Goal: Check status: Check status

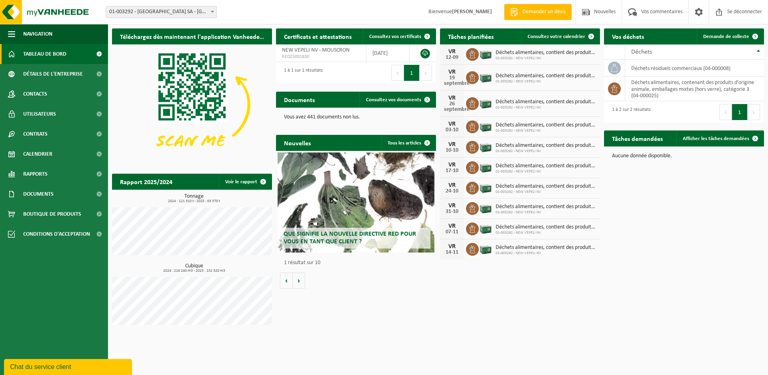
click at [181, 194] on h3 "Tonnage 2024 : 121 310 t - 2025 : 63 370 t" at bounding box center [194, 199] width 156 height 10
click at [184, 200] on font "2024 : 121 310 t - 2025 : 63 370 t" at bounding box center [194, 201] width 52 height 4
click at [232, 184] on font "Voir le rapport" at bounding box center [241, 181] width 32 height 5
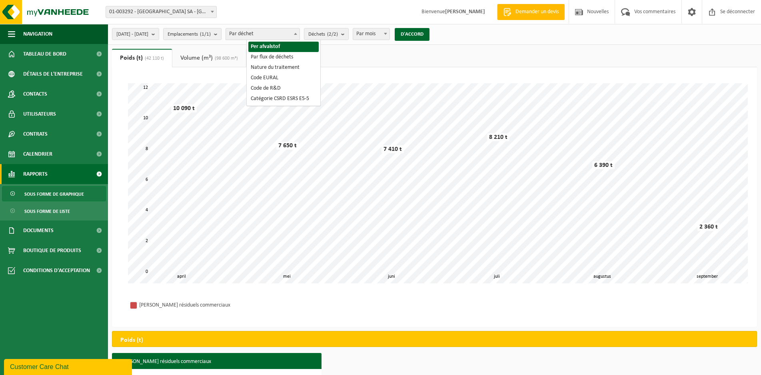
click at [300, 32] on span "Par déchet" at bounding box center [263, 33] width 74 height 11
click at [338, 33] on span "Déchets (2/2)" at bounding box center [323, 34] width 30 height 12
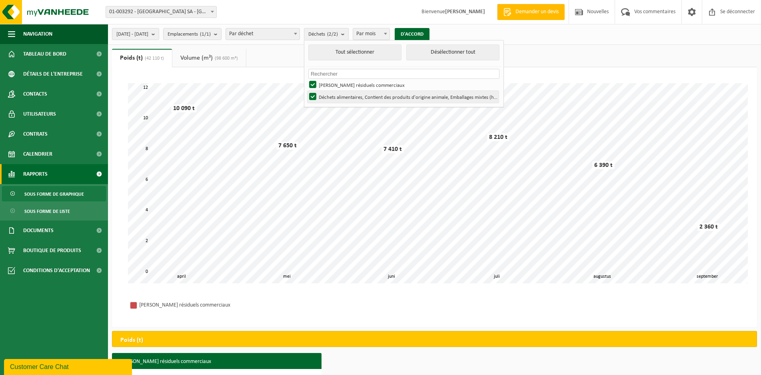
click at [346, 96] on font "Déchets alimentaires, Contient des produits d'origine animale, Emballages mixte…" at bounding box center [430, 97] width 222 height 5
click at [306, 91] on input "Déchets alimentaires, Contient des produits d'origine animale, Emballages mixte…" at bounding box center [306, 90] width 0 height 0
click at [396, 54] on button "Tout sélectionner" at bounding box center [354, 52] width 93 height 16
checkbox input "true"
click at [388, 83] on font "Déchets résiduels commerciaux" at bounding box center [362, 85] width 86 height 5
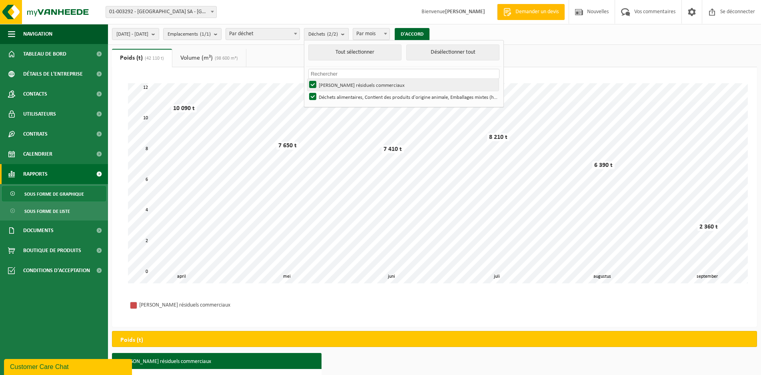
click at [306, 79] on input "Déchets résiduels commerciaux" at bounding box center [306, 78] width 0 height 0
checkbox input "false"
click at [396, 96] on font "Déchets alimentaires, Contient des produits d'origine animale, Emballages mixte…" at bounding box center [430, 97] width 222 height 5
click at [306, 91] on input "Déchets alimentaires, Contient des produits d'origine animale, Emballages mixte…" at bounding box center [306, 90] width 0 height 0
checkbox input "false"
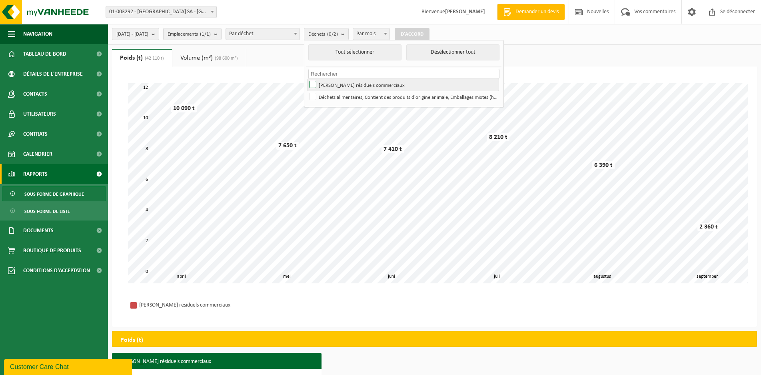
click at [384, 83] on font "Déchets résiduels commerciaux" at bounding box center [362, 85] width 86 height 5
click at [306, 79] on input "Déchets résiduels commerciaux" at bounding box center [306, 78] width 0 height 0
checkbox input "true"
click at [424, 34] on font "D'ACCORD" at bounding box center [412, 34] width 23 height 5
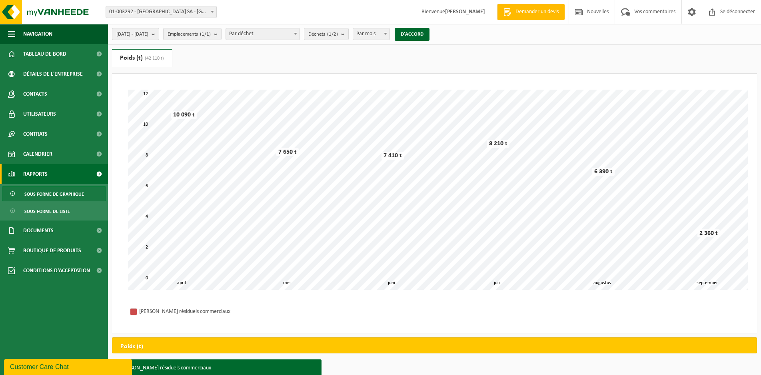
click at [159, 35] on button "2025-04-01 - 2025-09-11" at bounding box center [135, 34] width 47 height 12
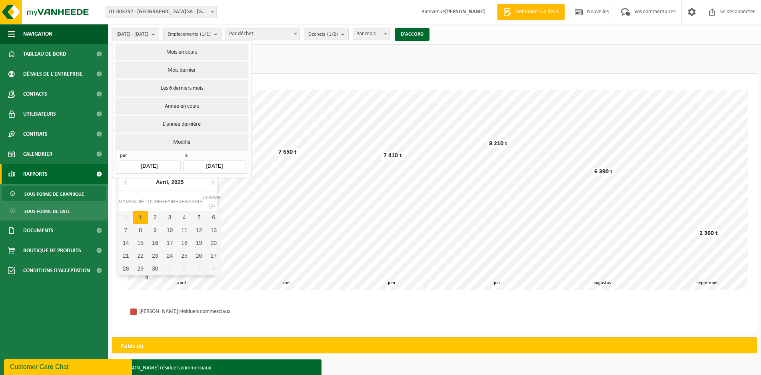
click at [160, 163] on input "2025-04-01" at bounding box center [149, 165] width 62 height 11
click at [124, 183] on icon at bounding box center [126, 182] width 13 height 13
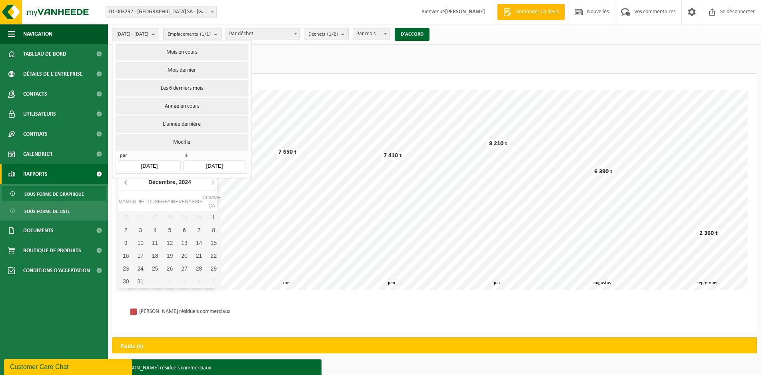
click at [124, 183] on icon at bounding box center [126, 182] width 13 height 13
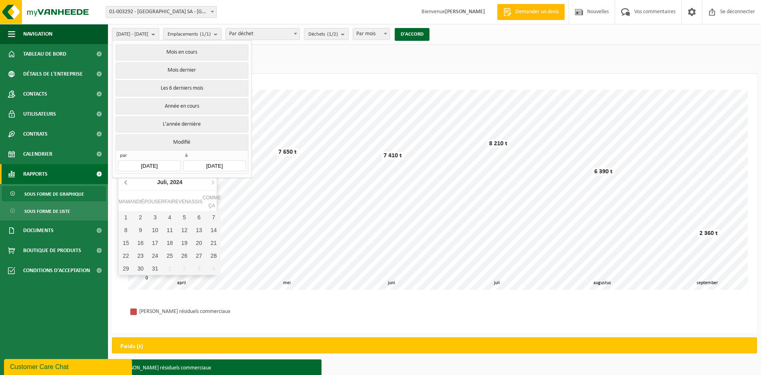
click at [124, 183] on icon at bounding box center [126, 182] width 13 height 13
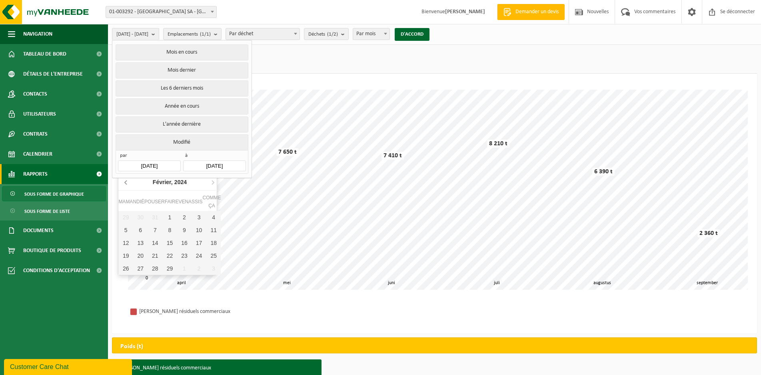
click at [124, 183] on icon at bounding box center [126, 182] width 13 height 13
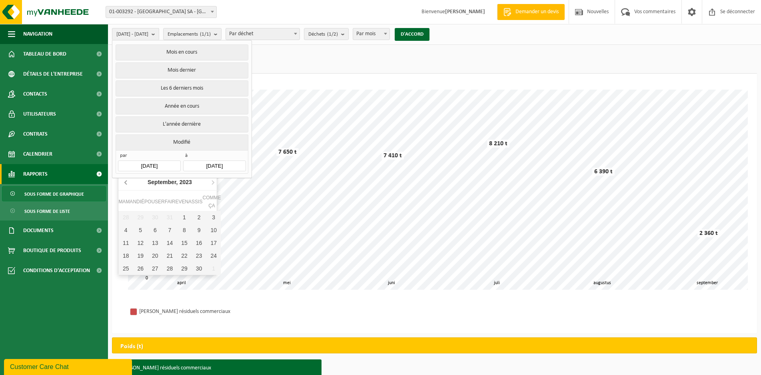
click at [124, 183] on icon at bounding box center [126, 182] width 13 height 13
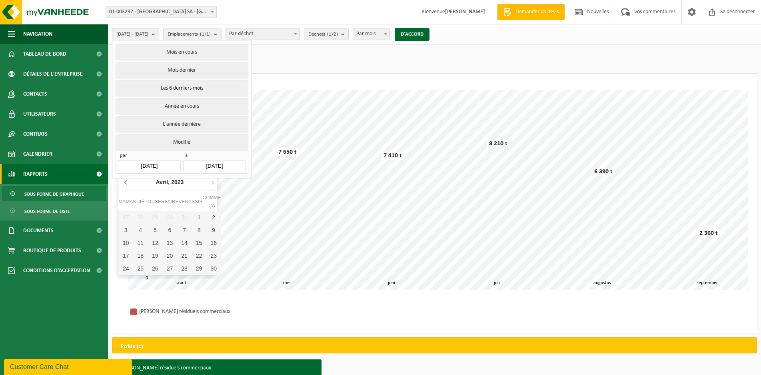
click at [124, 183] on icon at bounding box center [126, 182] width 13 height 13
click at [208, 217] on div "1" at bounding box center [213, 217] width 15 height 13
type input "2023-01-01"
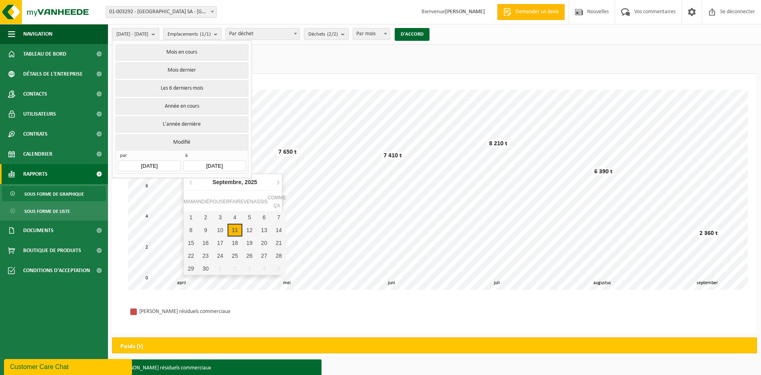
click at [232, 166] on input "2025-09-11" at bounding box center [214, 165] width 62 height 11
click at [192, 182] on icon at bounding box center [191, 182] width 13 height 13
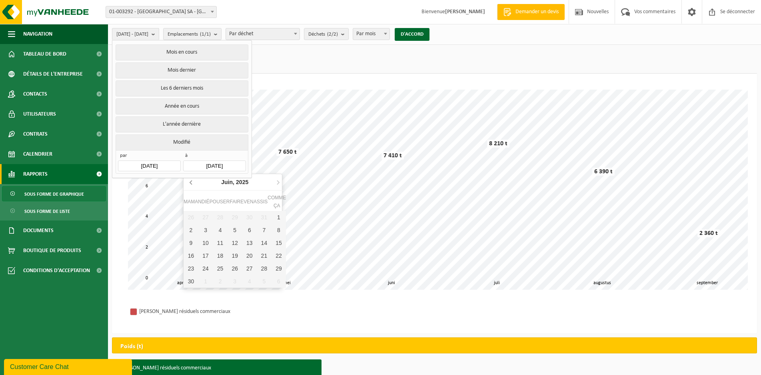
click at [192, 182] on icon at bounding box center [191, 182] width 13 height 13
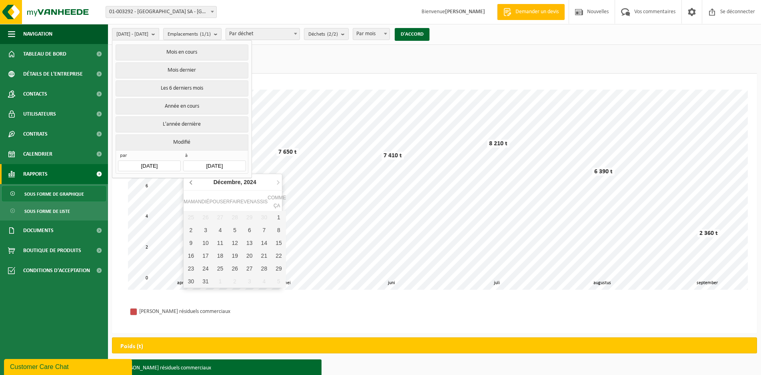
click at [192, 182] on icon at bounding box center [191, 182] width 13 height 13
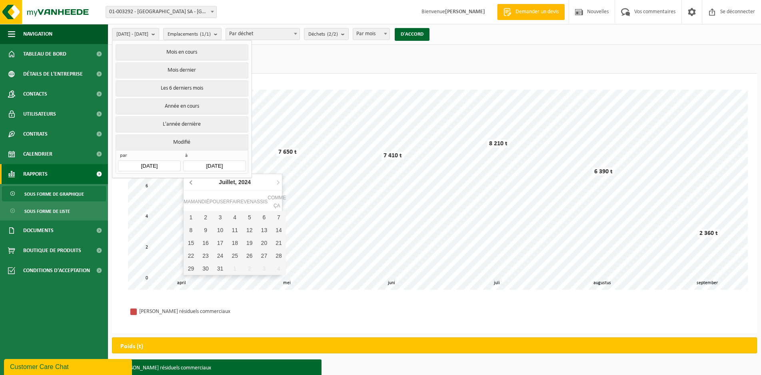
click at [192, 182] on icon at bounding box center [191, 182] width 13 height 13
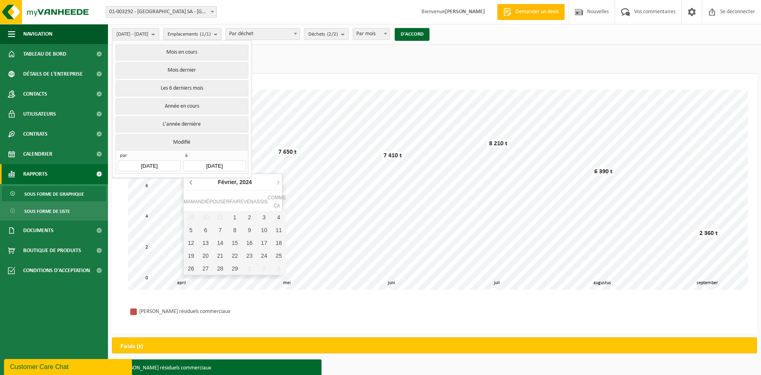
click at [192, 182] on icon at bounding box center [191, 182] width 13 height 13
click at [278, 270] on font "31" at bounding box center [279, 268] width 6 height 6
type input "2023-12-31"
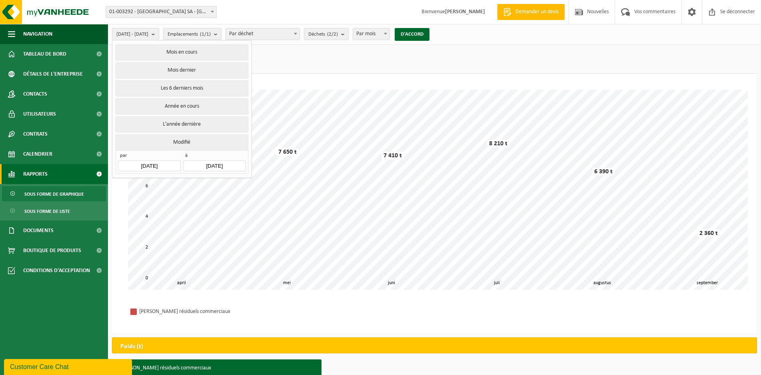
click at [209, 137] on button "Modifié" at bounding box center [182, 142] width 132 height 16
click at [424, 36] on font "D'ACCORD" at bounding box center [412, 34] width 23 height 5
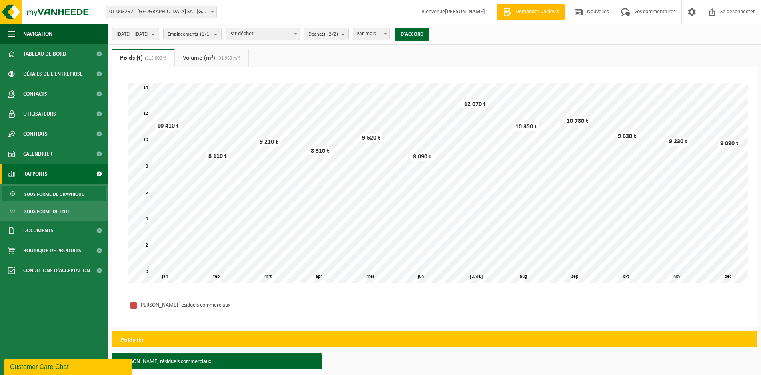
click at [159, 31] on b "submit" at bounding box center [155, 33] width 7 height 11
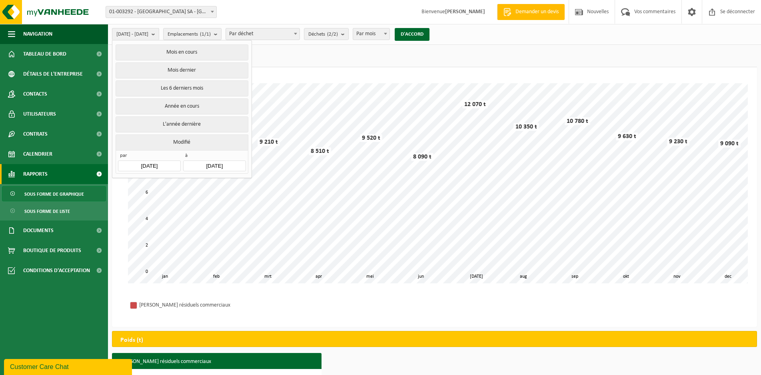
click at [144, 164] on input "2023-01-01" at bounding box center [149, 165] width 62 height 11
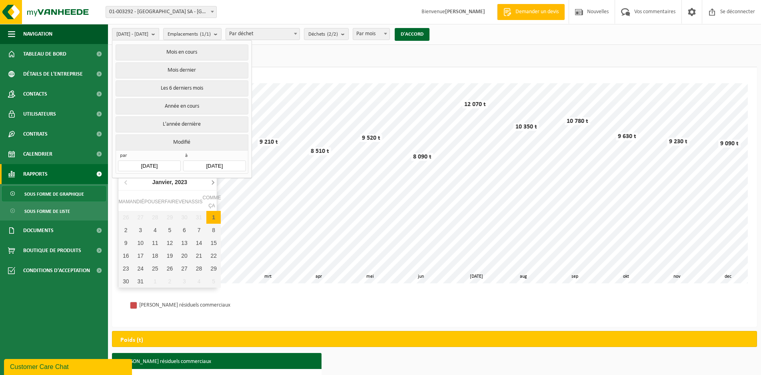
click at [212, 183] on icon at bounding box center [212, 182] width 13 height 13
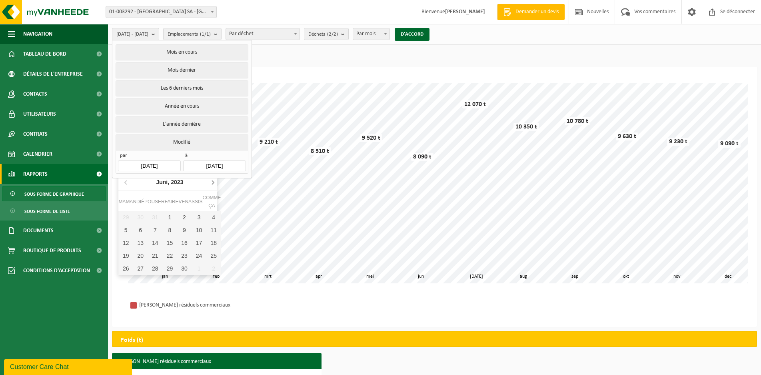
click at [213, 183] on icon at bounding box center [212, 182] width 13 height 13
click at [212, 183] on icon at bounding box center [212, 182] width 13 height 13
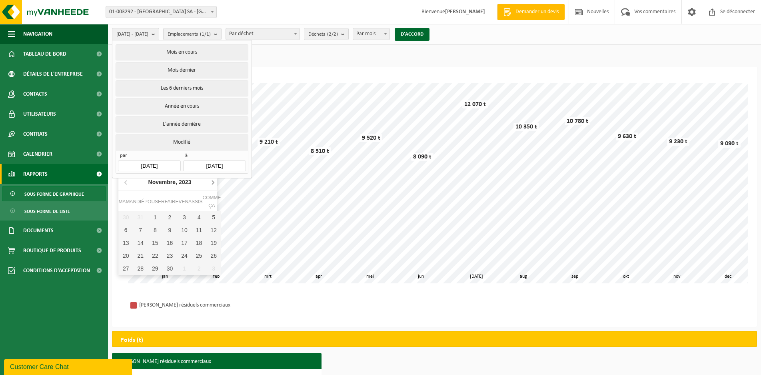
click at [212, 183] on icon at bounding box center [212, 182] width 13 height 13
click at [186, 220] on div "1" at bounding box center [184, 217] width 15 height 13
type input "2023-12-01"
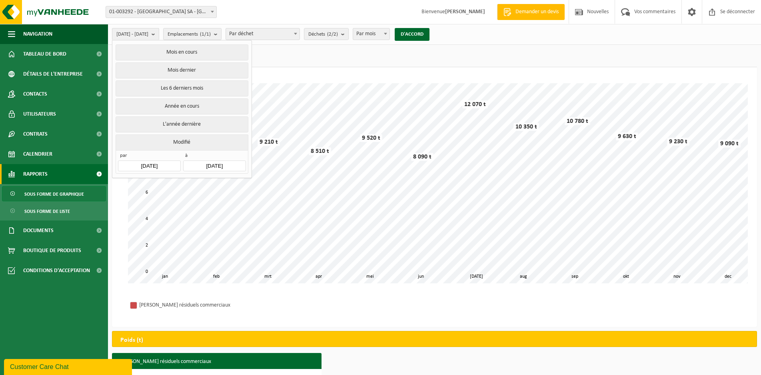
click at [174, 165] on input "2023-12-01" at bounding box center [149, 165] width 62 height 11
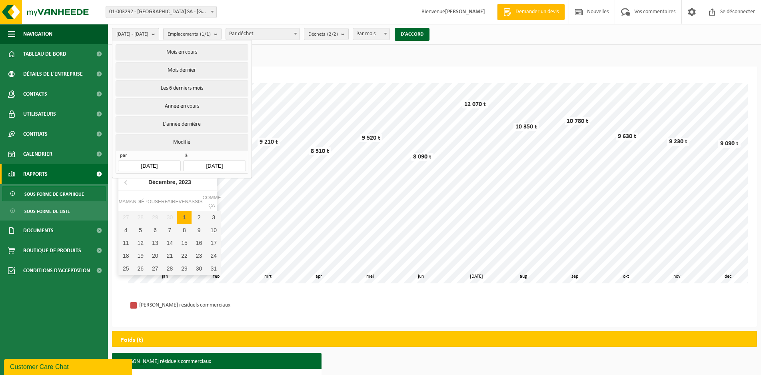
click at [213, 186] on nav "Décembre, 2023" at bounding box center [169, 182] width 102 height 16
click at [218, 186] on nav "Décembre, 2023" at bounding box center [169, 182] width 102 height 16
drag, startPoint x: 188, startPoint y: 158, endPoint x: 193, endPoint y: 156, distance: 5.6
click at [189, 157] on div "à 2023-12-31" at bounding box center [214, 161] width 62 height 19
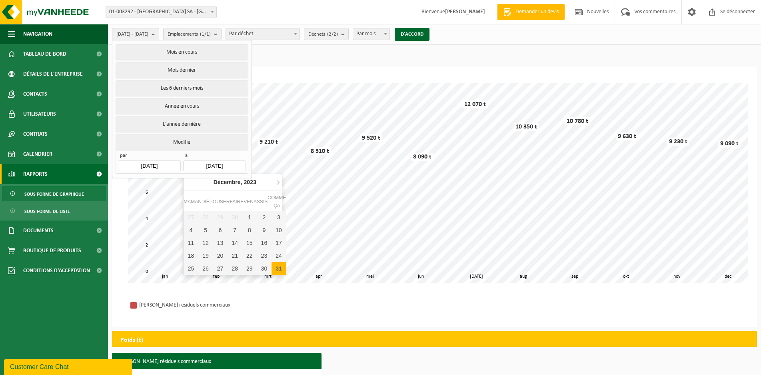
click at [172, 160] on input "2023-12-01" at bounding box center [149, 165] width 62 height 11
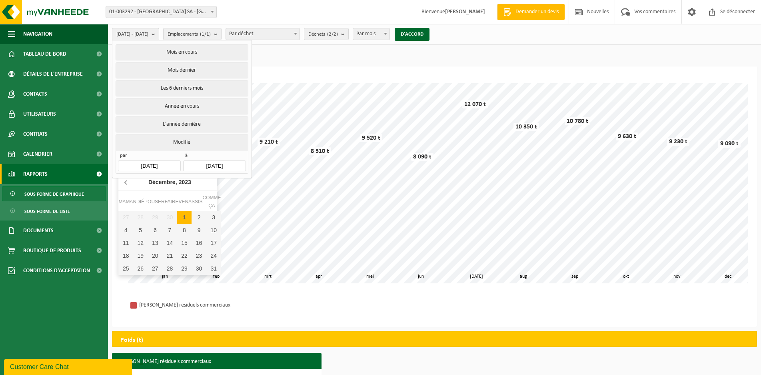
click at [127, 182] on icon at bounding box center [126, 182] width 13 height 13
click at [211, 182] on icon at bounding box center [212, 182] width 13 height 13
click at [211, 182] on nav "Décembre, 2023" at bounding box center [169, 182] width 102 height 16
click at [215, 180] on nav "Décembre, 2023" at bounding box center [169, 182] width 102 height 16
drag, startPoint x: 165, startPoint y: 163, endPoint x: 121, endPoint y: 154, distance: 45.3
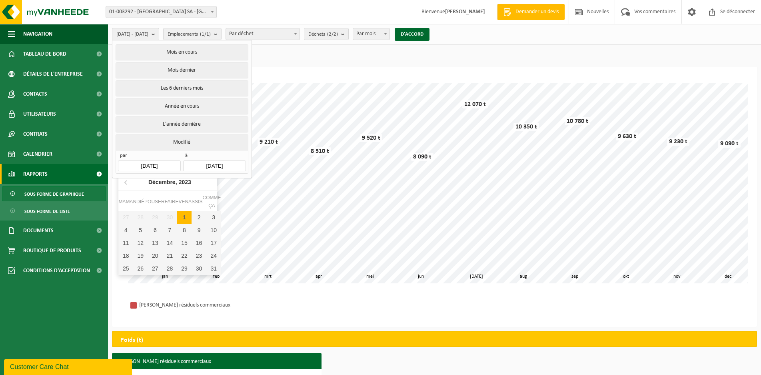
click at [115, 157] on li "Modifié par 2023-12-01 à 2023-12-31" at bounding box center [181, 153] width 135 height 39
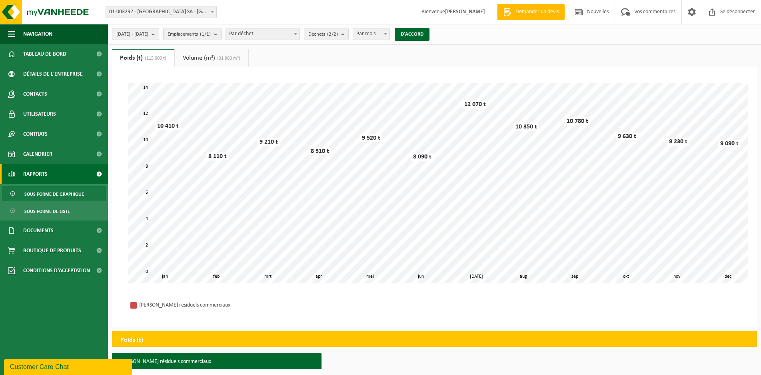
click at [148, 36] on font "01/12/2023 - 31/12/2023" at bounding box center [132, 34] width 32 height 5
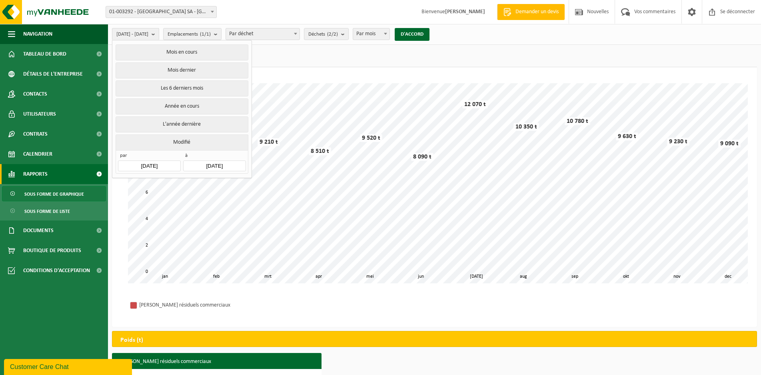
click at [169, 165] on input "2023-12-01" at bounding box center [149, 165] width 62 height 11
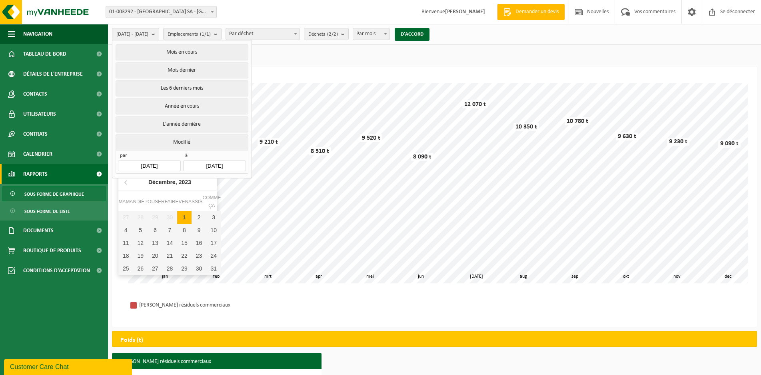
drag, startPoint x: 170, startPoint y: 165, endPoint x: 120, endPoint y: 153, distance: 51.3
click at [122, 156] on div "par 2023-12-01" at bounding box center [149, 161] width 62 height 19
click at [126, 184] on icon at bounding box center [126, 182] width 2 height 4
click at [211, 184] on icon at bounding box center [212, 182] width 13 height 13
click at [211, 184] on nav "Décembre, 2023" at bounding box center [169, 182] width 102 height 16
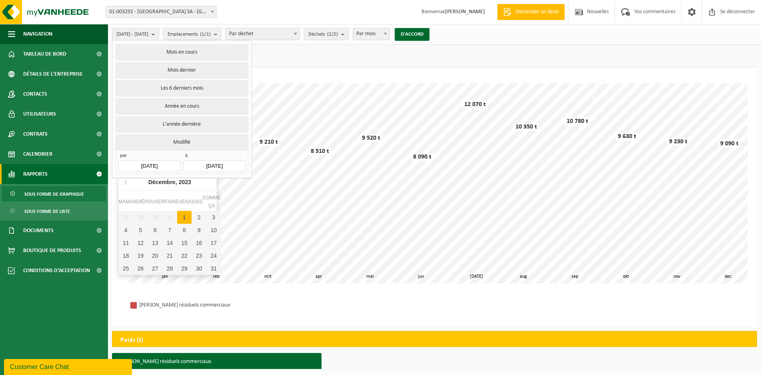
click at [211, 184] on nav "Décembre, 2023" at bounding box center [169, 182] width 102 height 16
click at [212, 184] on nav "Décembre, 2023" at bounding box center [169, 182] width 102 height 16
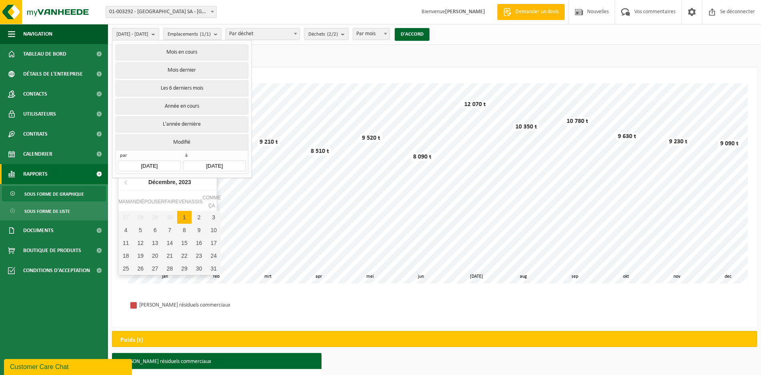
click at [212, 184] on nav "Décembre, 2023" at bounding box center [169, 182] width 102 height 16
click at [242, 165] on input "2023-12-31" at bounding box center [214, 165] width 62 height 11
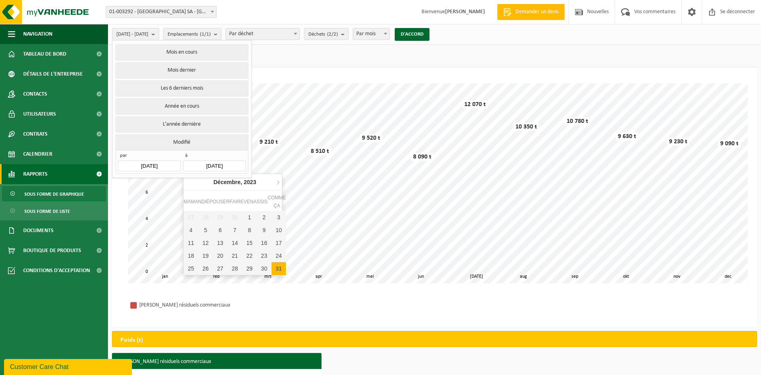
drag, startPoint x: 240, startPoint y: 164, endPoint x: 148, endPoint y: 166, distance: 92.0
click at [148, 166] on div "par 2023-12-01 à 2023-12-31" at bounding box center [182, 162] width 132 height 24
click at [279, 180] on icon at bounding box center [278, 182] width 13 height 13
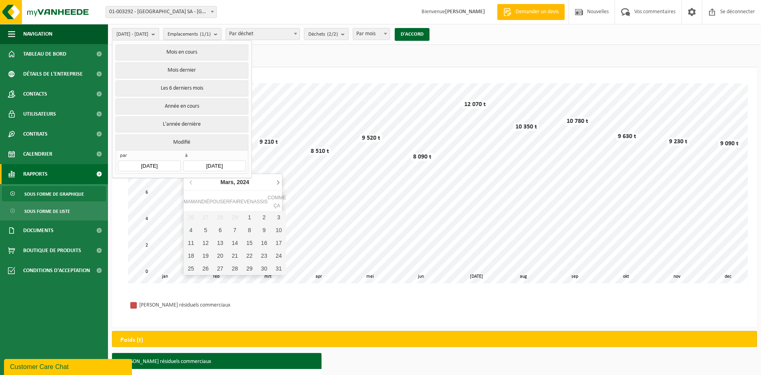
click at [279, 180] on icon at bounding box center [278, 182] width 13 height 13
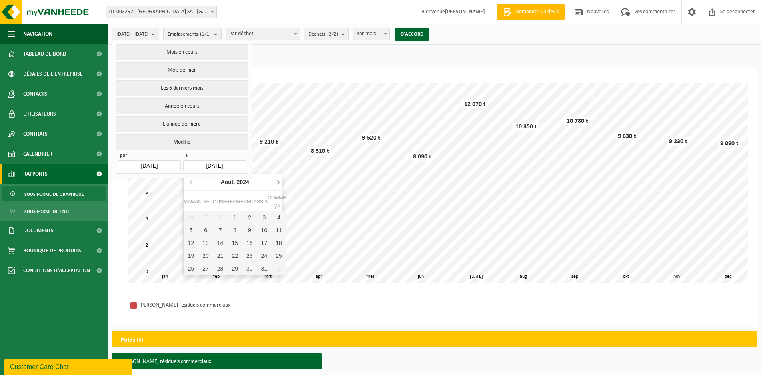
click at [279, 180] on icon at bounding box center [278, 182] width 13 height 13
click at [206, 278] on div "31" at bounding box center [205, 281] width 15 height 13
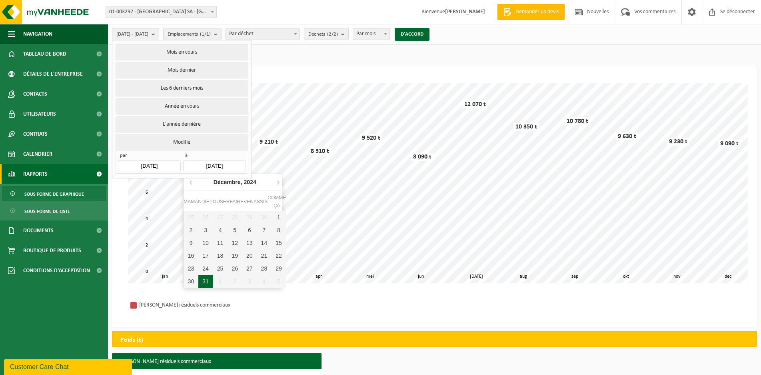
type input "2024-12-31"
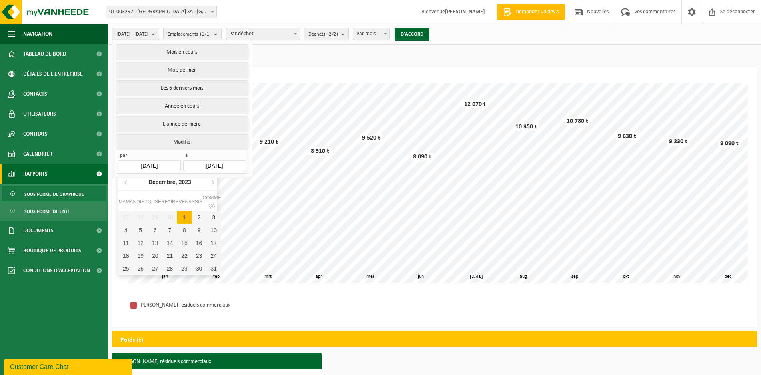
click at [171, 164] on input "2023-12-01" at bounding box center [149, 165] width 62 height 11
click at [215, 183] on icon at bounding box center [212, 182] width 13 height 13
click at [127, 217] on font "1" at bounding box center [125, 217] width 3 height 6
type input "2024-01-01"
type input "2024-12-31"
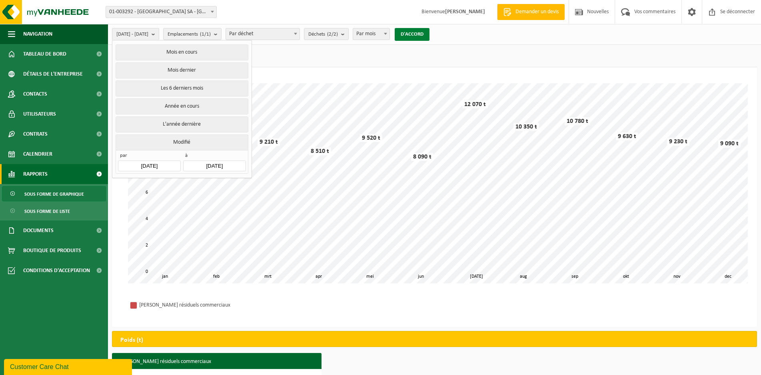
click at [430, 38] on button "D'ACCORD" at bounding box center [412, 34] width 35 height 13
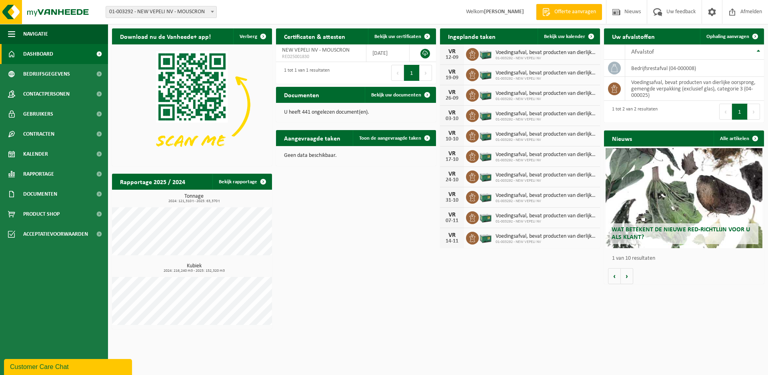
click at [83, 53] on link "Dashboard" at bounding box center [54, 54] width 108 height 20
click at [154, 178] on h2 "Rapportage 2025 / 2024" at bounding box center [152, 182] width 81 height 16
click at [243, 178] on link "Bekijk rapportage" at bounding box center [241, 182] width 59 height 16
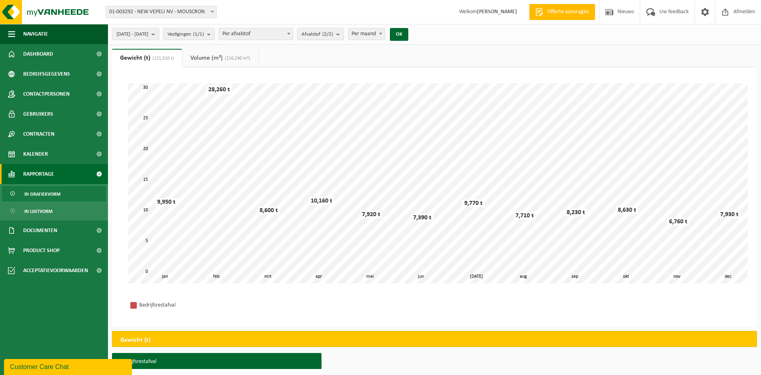
click at [330, 36] on span "Afvalstof (2/2)" at bounding box center [318, 34] width 32 height 12
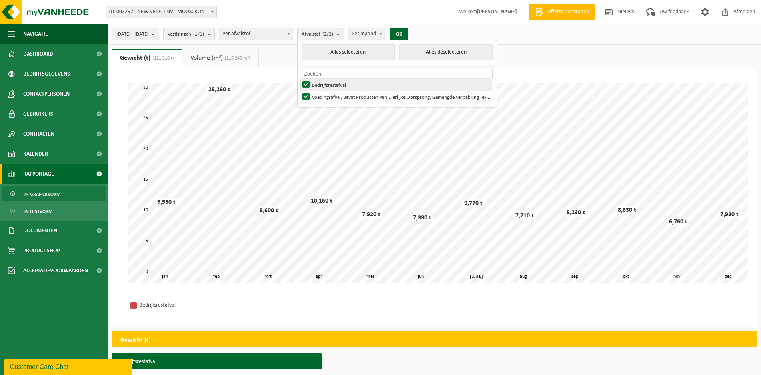
click at [339, 88] on label "Bedrijfsrestafval" at bounding box center [396, 85] width 191 height 12
click at [300, 79] on input "Bedrijfsrestafval" at bounding box center [299, 78] width 0 height 0
click at [359, 87] on label "Bedrijfsrestafval" at bounding box center [396, 85] width 191 height 12
click at [300, 79] on input "Bedrijfsrestafval" at bounding box center [299, 78] width 0 height 0
checkbox input "true"
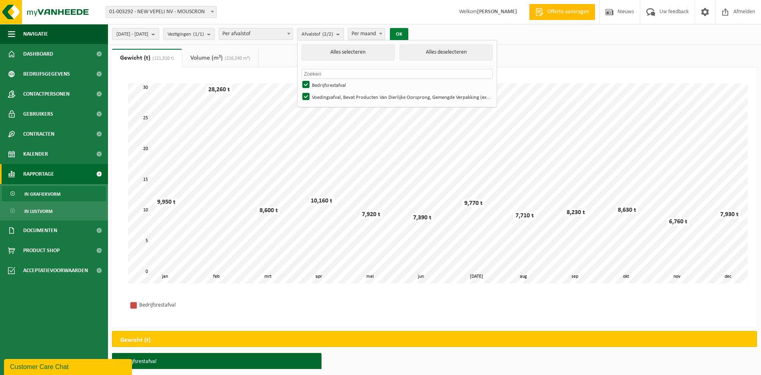
click at [408, 34] on button "OK" at bounding box center [399, 34] width 18 height 13
click at [408, 37] on button "OK" at bounding box center [399, 34] width 18 height 13
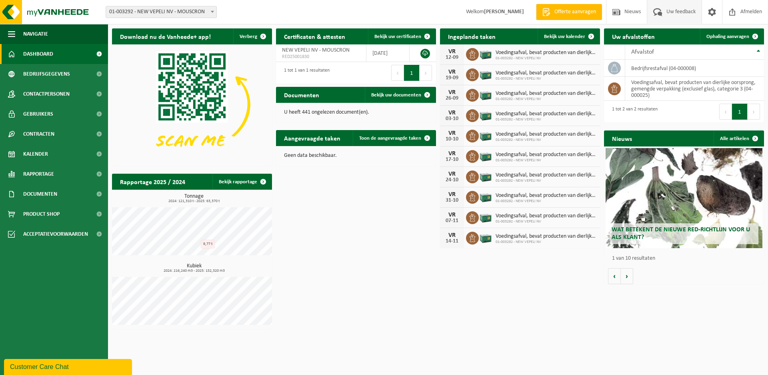
click at [679, 15] on span "Uw feedback" at bounding box center [680, 12] width 33 height 24
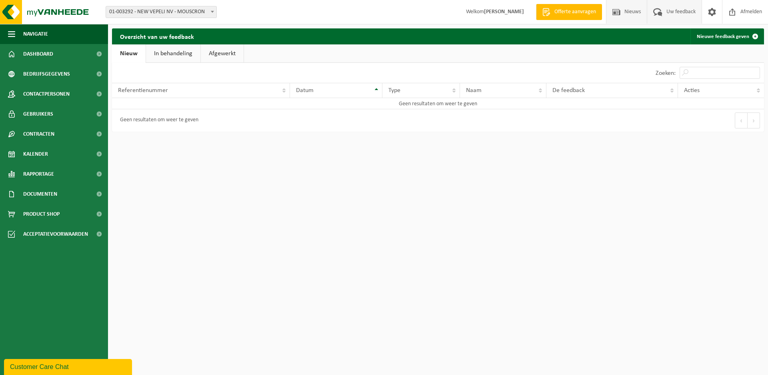
click at [634, 14] on span "Nieuws" at bounding box center [632, 12] width 20 height 24
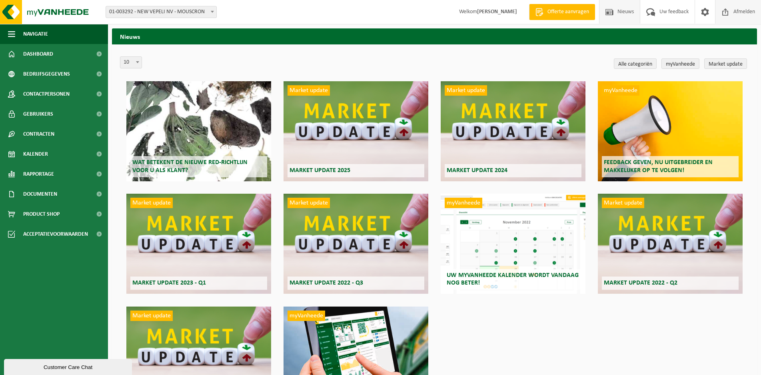
click at [724, 15] on span at bounding box center [726, 12] width 12 height 24
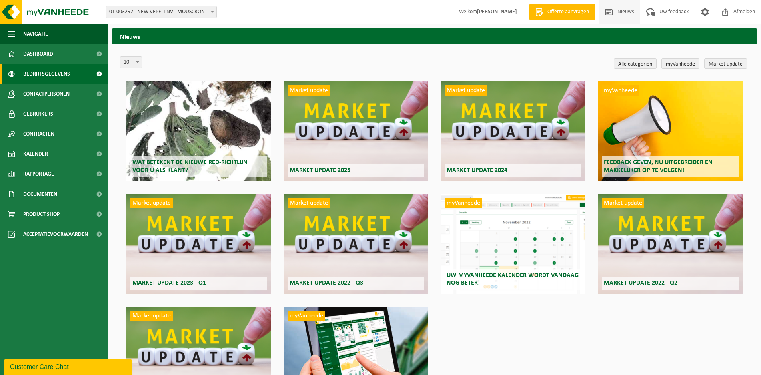
click at [47, 70] on span "Bedrijfsgegevens" at bounding box center [46, 74] width 47 height 20
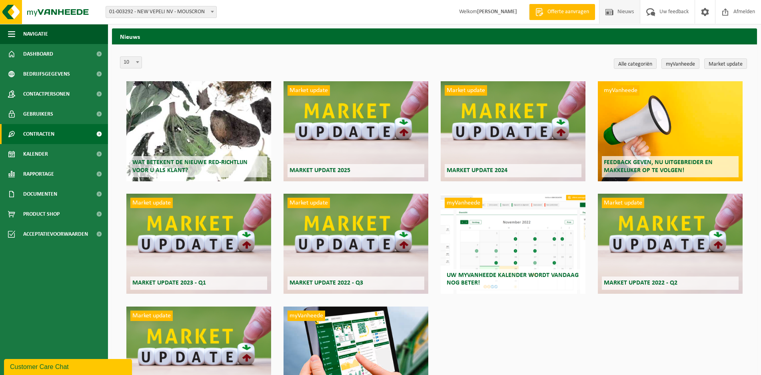
click at [58, 132] on link "Contracten" at bounding box center [54, 134] width 108 height 20
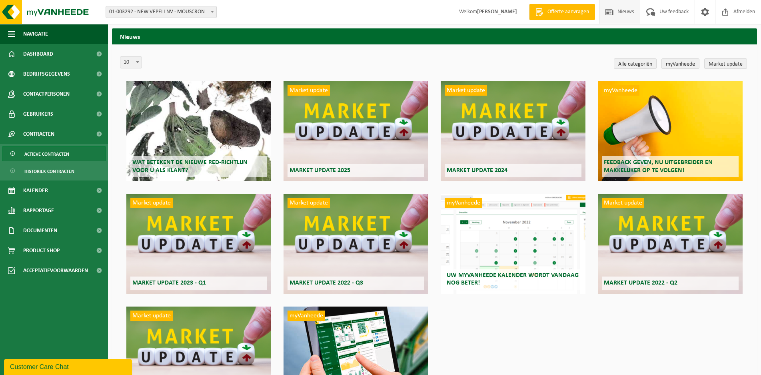
click at [70, 154] on link "Actieve contracten" at bounding box center [54, 153] width 104 height 15
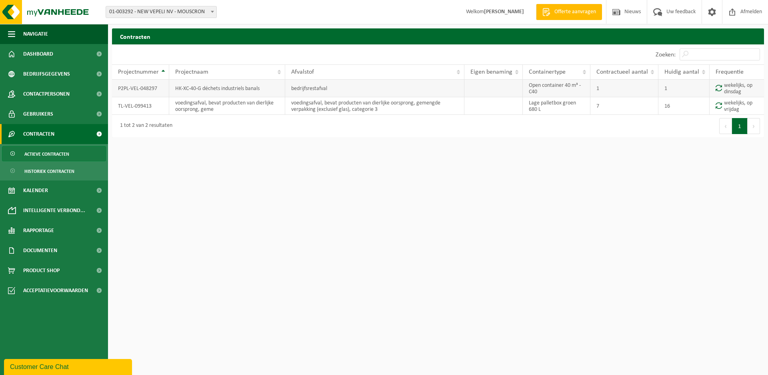
click at [250, 88] on td "HK-XC-40-G déchets industriels banals" at bounding box center [227, 89] width 116 height 18
click at [240, 90] on td "HK-XC-40-G déchets industriels banals" at bounding box center [227, 89] width 116 height 18
click at [136, 82] on td "P2PL-VEL-048297" at bounding box center [140, 89] width 57 height 18
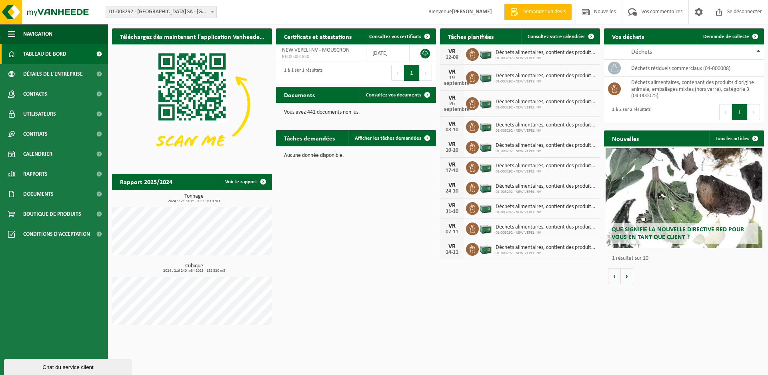
drag, startPoint x: 308, startPoint y: 257, endPoint x: 359, endPoint y: 230, distance: 57.6
click at [309, 256] on div "Téléchargez dès maintenant l'application Vanheede+ ! Cacher Certificats et atte…" at bounding box center [438, 178] width 656 height 308
